Goal: Obtain resource: Download file/media

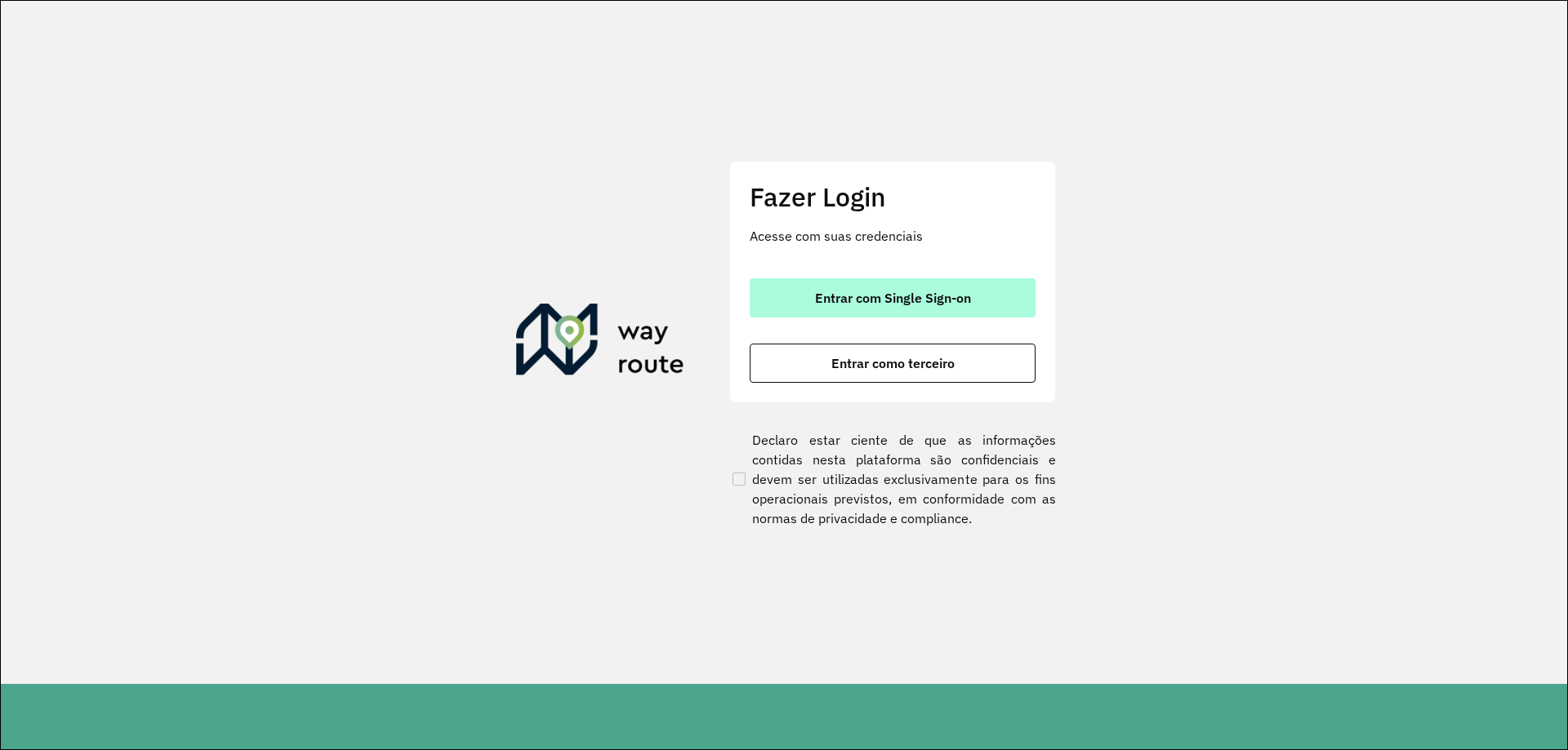
click at [828, 291] on span "Entrar com Single Sign-on" at bounding box center [892, 298] width 156 height 13
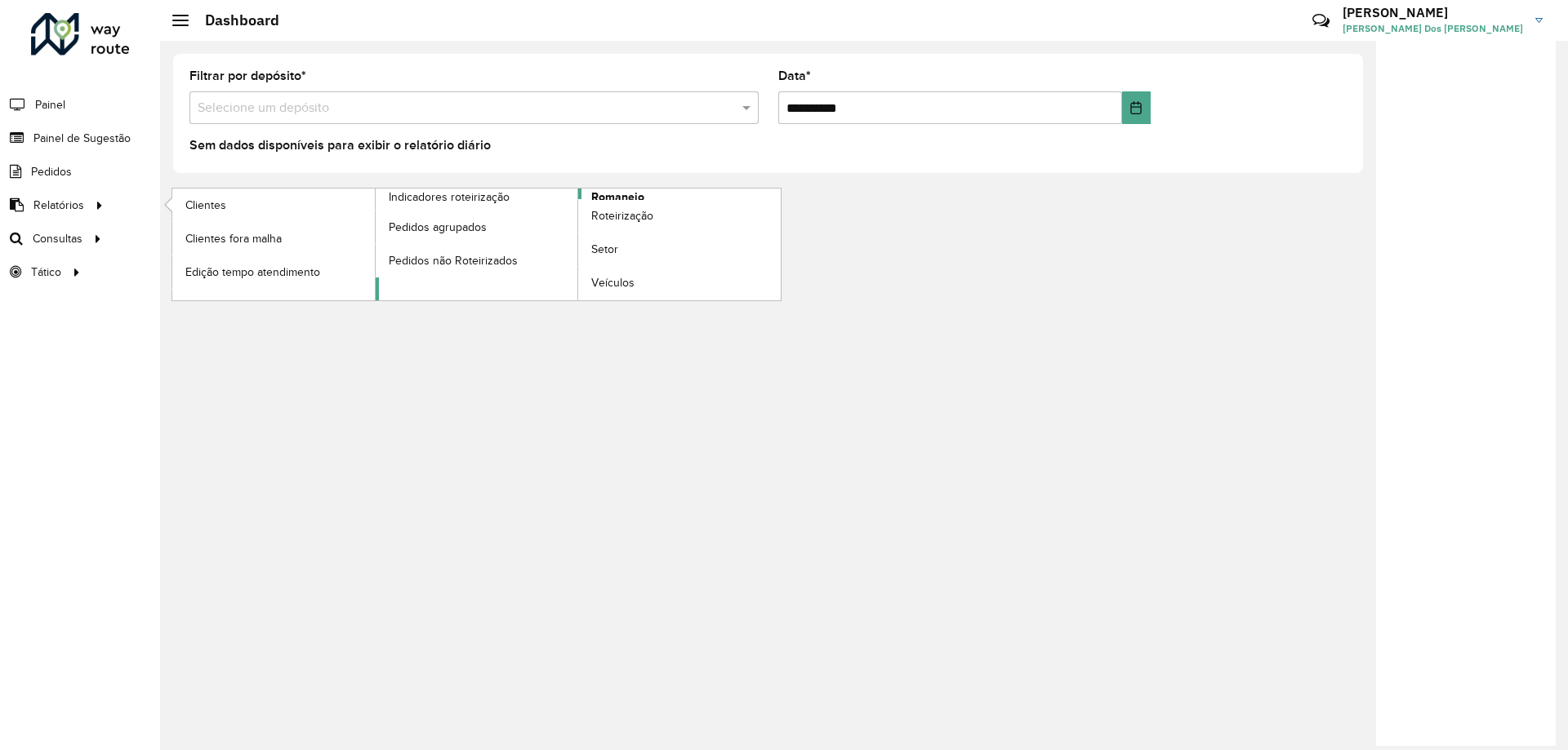
click at [616, 193] on span "Romaneio" at bounding box center [617, 197] width 53 height 17
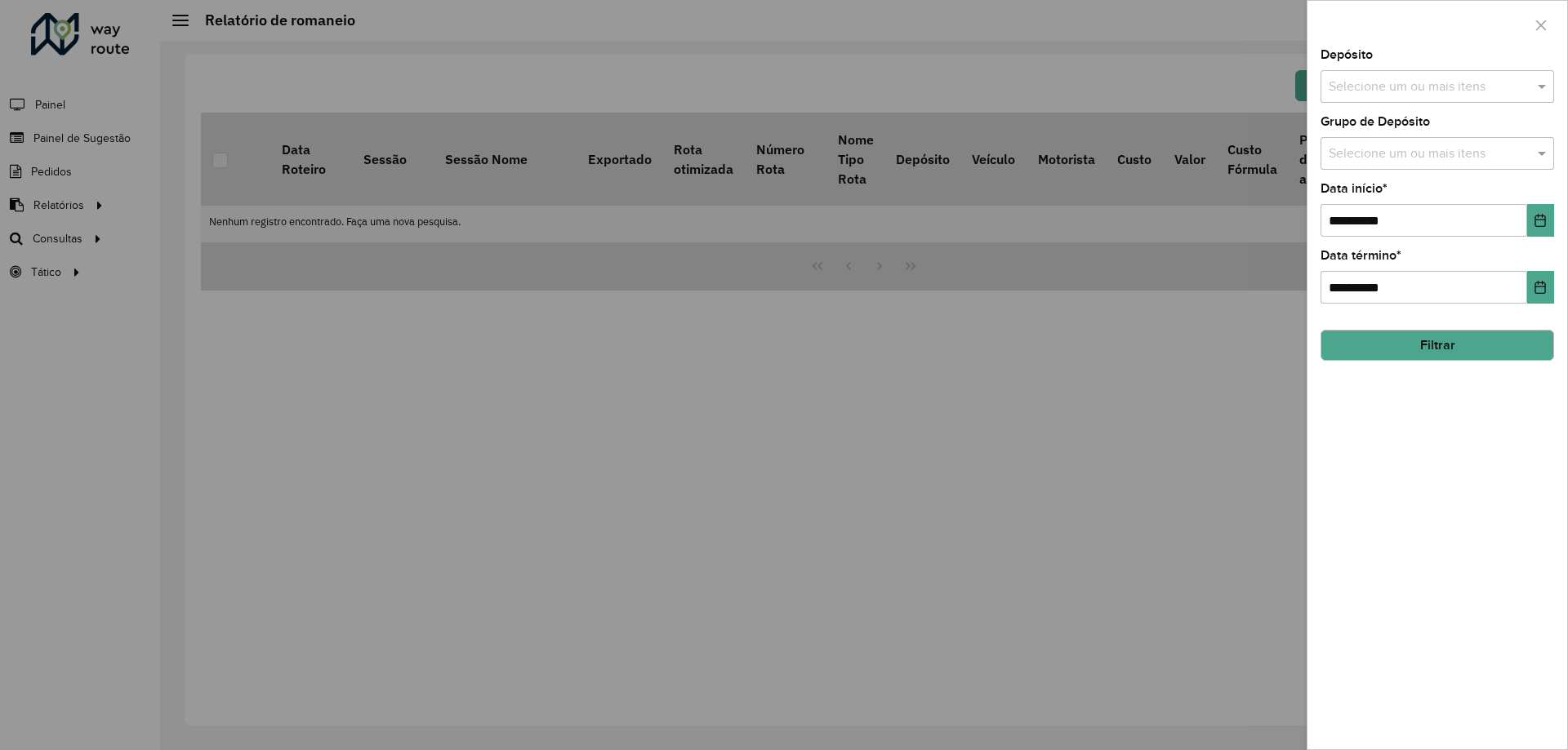
click at [1439, 93] on input "text" at bounding box center [1429, 87] width 209 height 20
click at [1418, 167] on div "AS - Pelotas" at bounding box center [1437, 168] width 231 height 28
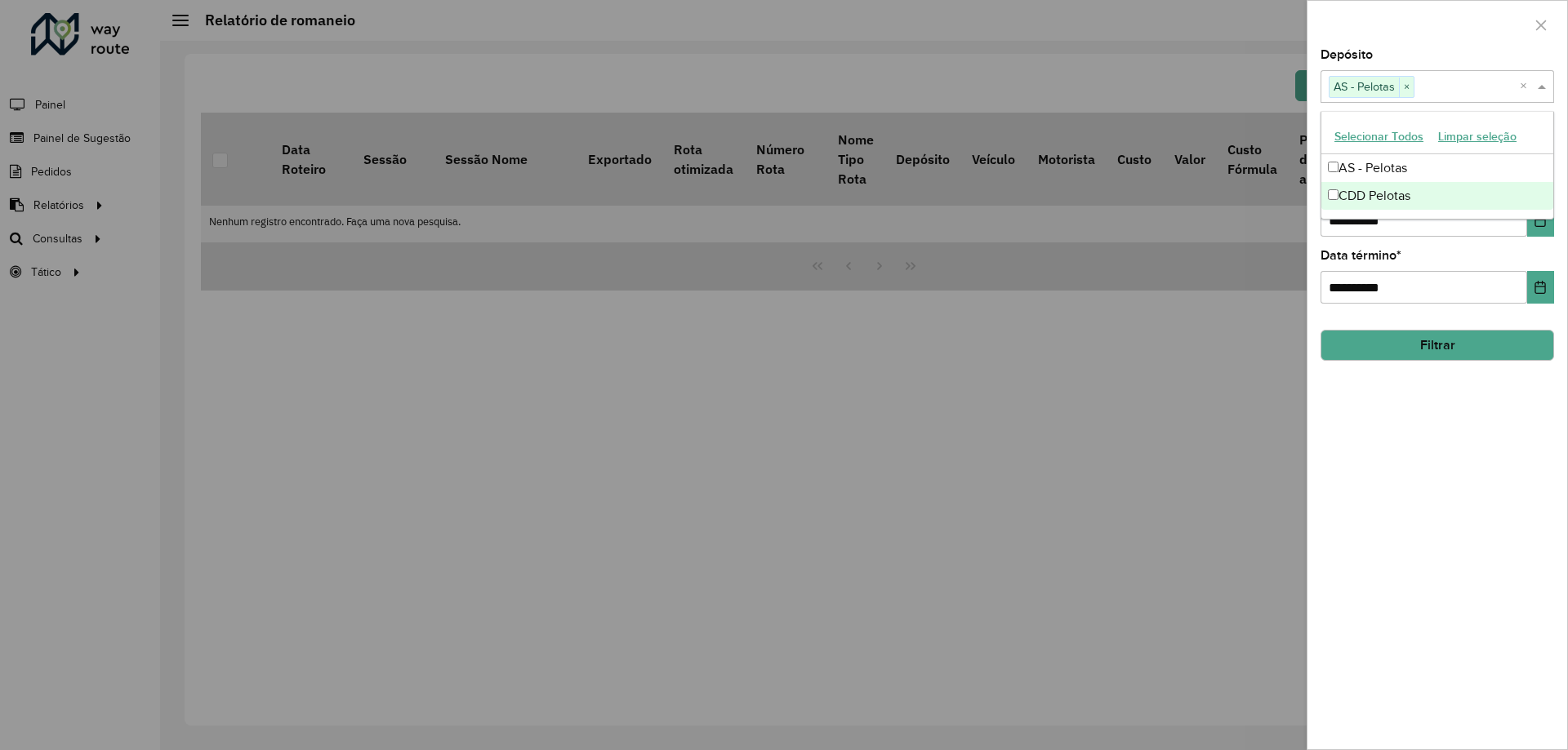
click at [1417, 193] on div "CDD Pelotas" at bounding box center [1437, 196] width 231 height 28
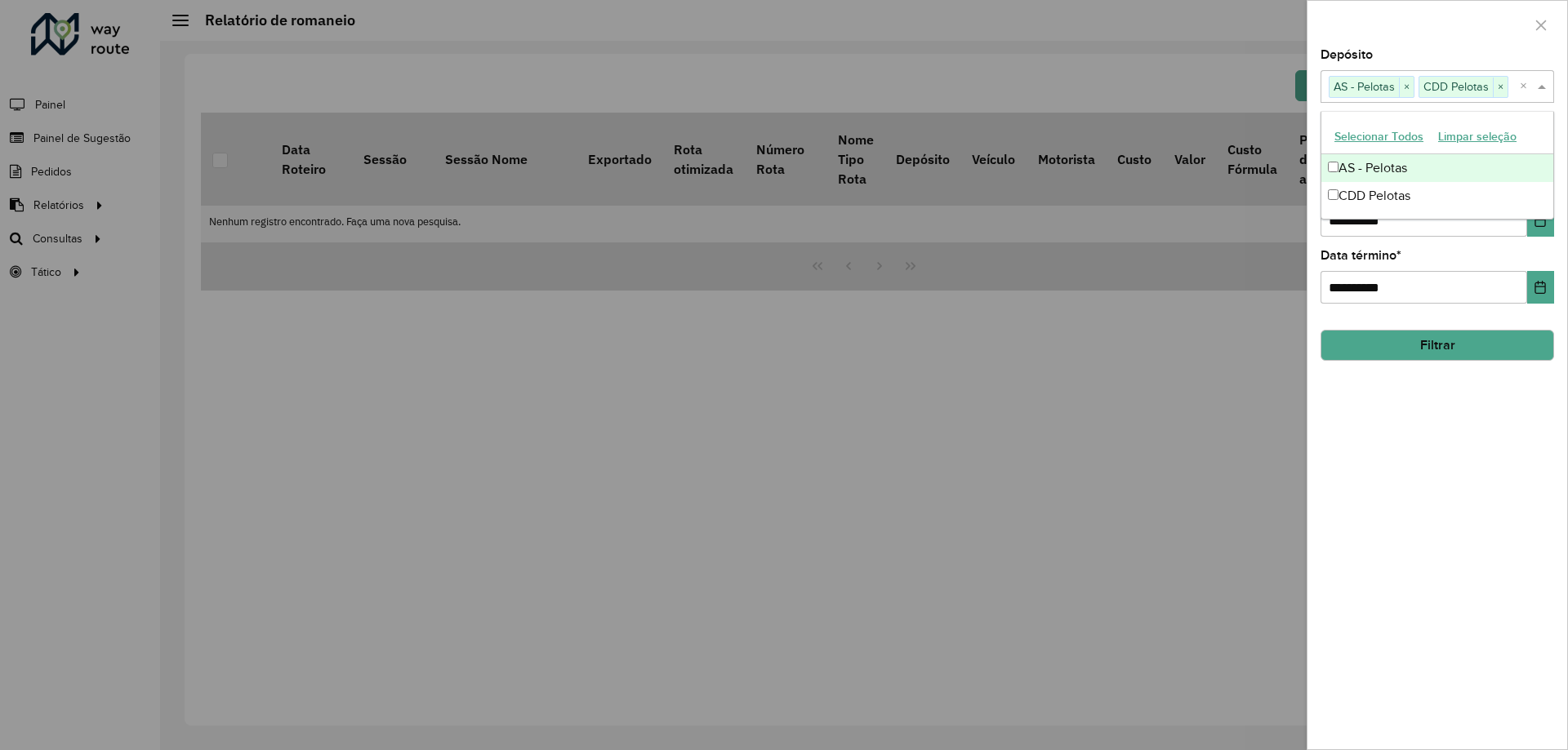
click at [1431, 65] on div "Depósito Selecione um ou mais itens AS - Pelotas × CDD Pelotas × ×" at bounding box center [1437, 76] width 233 height 54
click at [1524, 155] on input "text" at bounding box center [1429, 154] width 209 height 20
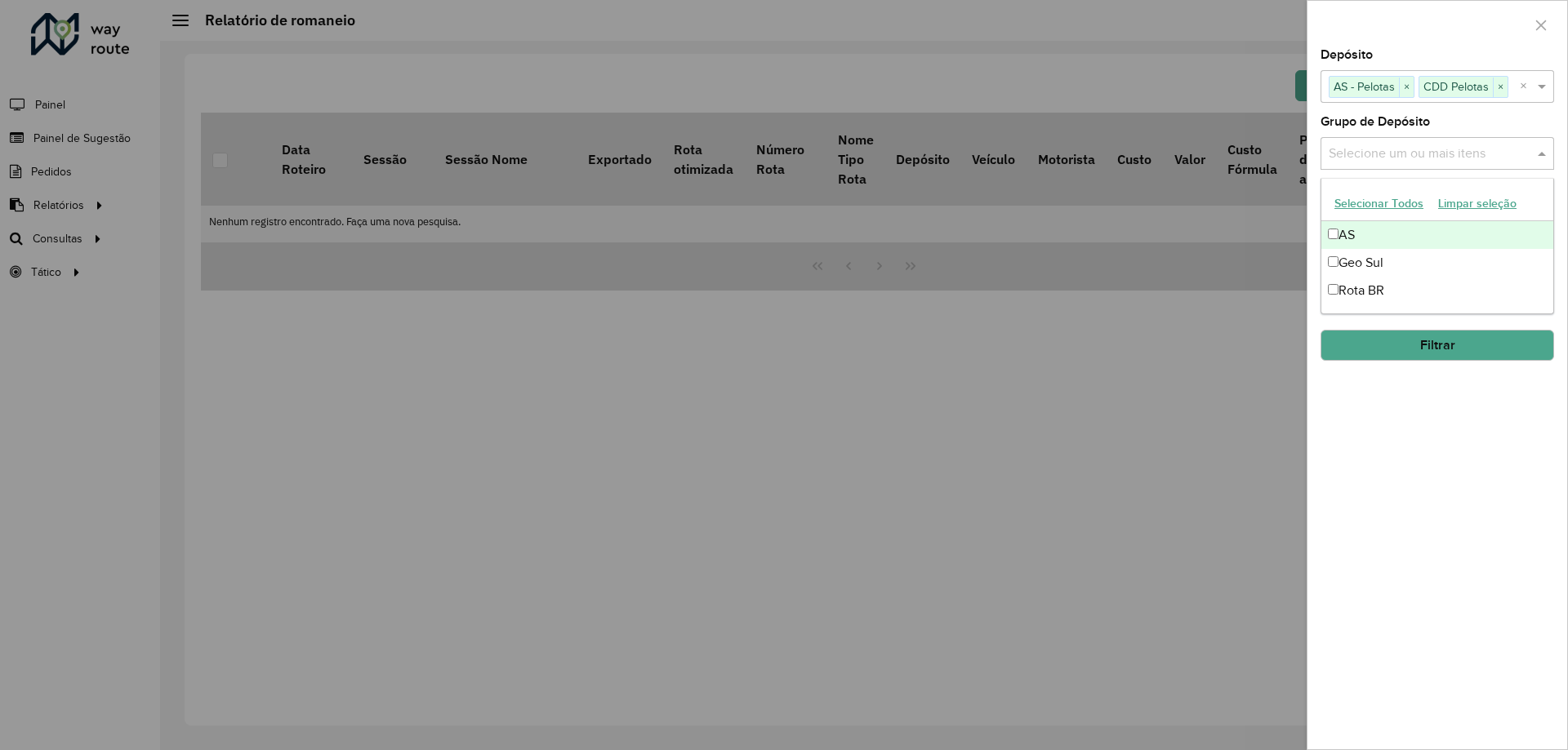
click at [1446, 234] on div "AS" at bounding box center [1437, 235] width 231 height 28
click at [1433, 260] on div "Geo Sul" at bounding box center [1437, 263] width 231 height 28
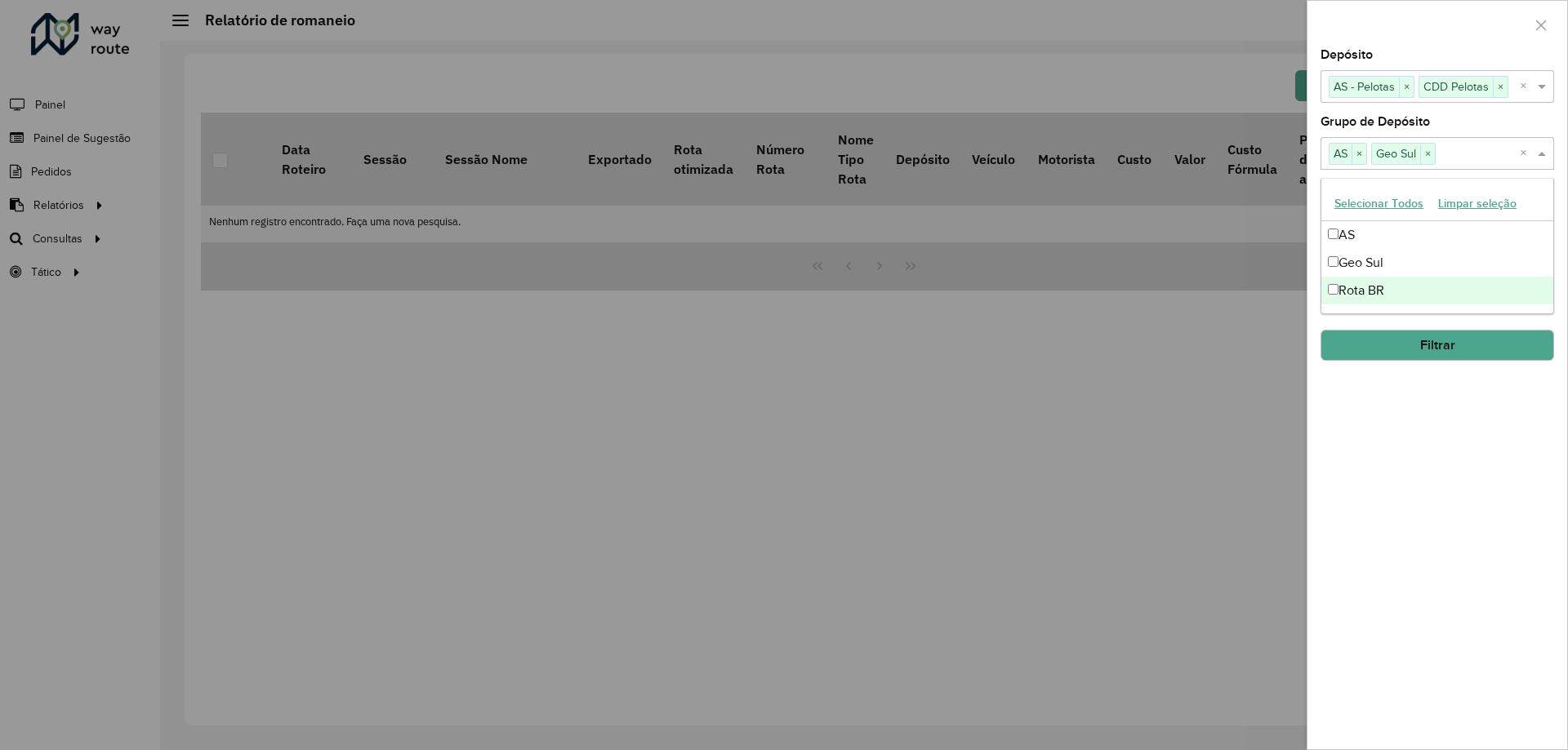
click at [1424, 287] on div "Rota BR" at bounding box center [1437, 291] width 231 height 28
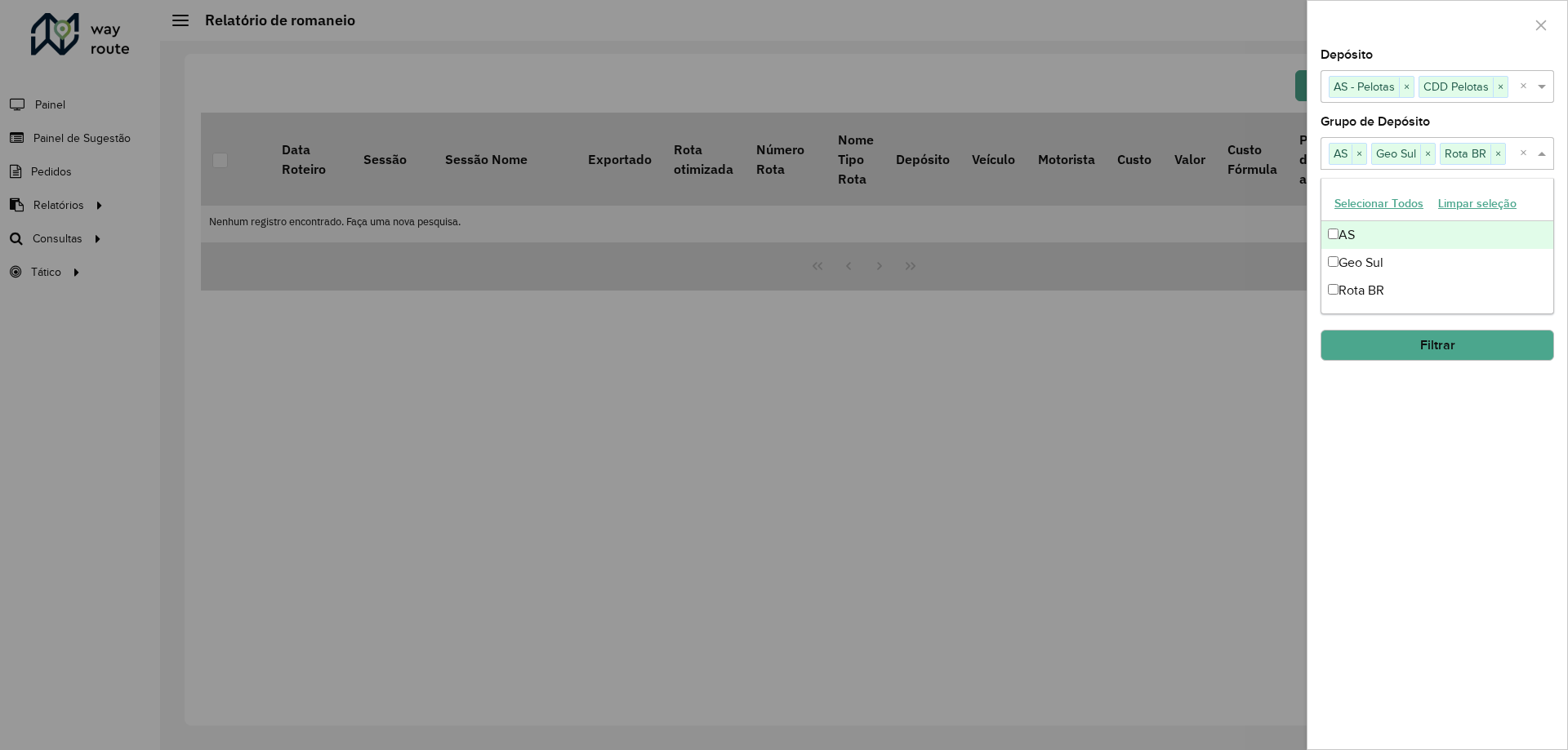
click at [1477, 127] on div "Grupo de Depósito Selecione um ou mais itens AS × Geo Sul × Rota BR × ×" at bounding box center [1437, 143] width 233 height 54
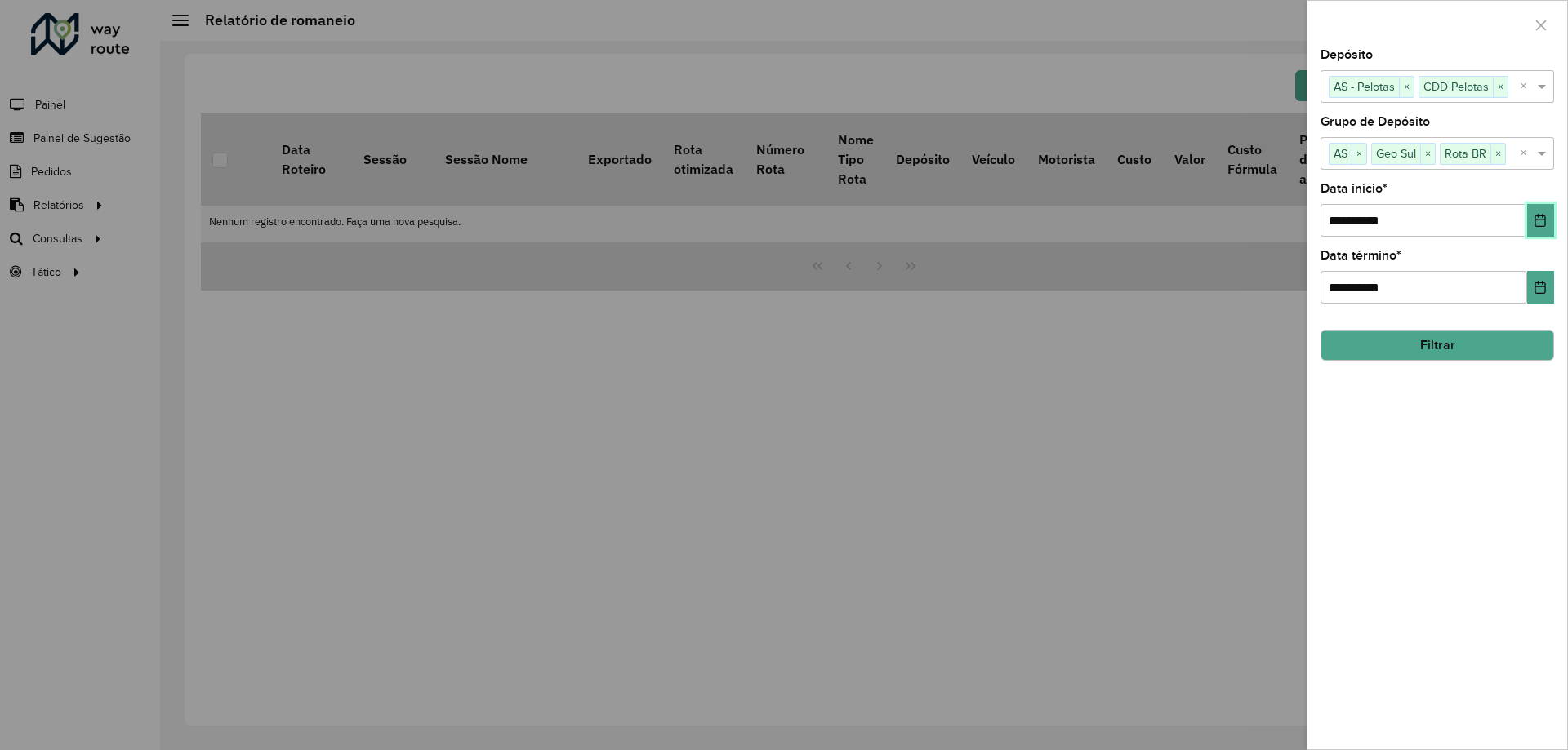
click at [1536, 228] on button "Choose Date" at bounding box center [1540, 220] width 27 height 33
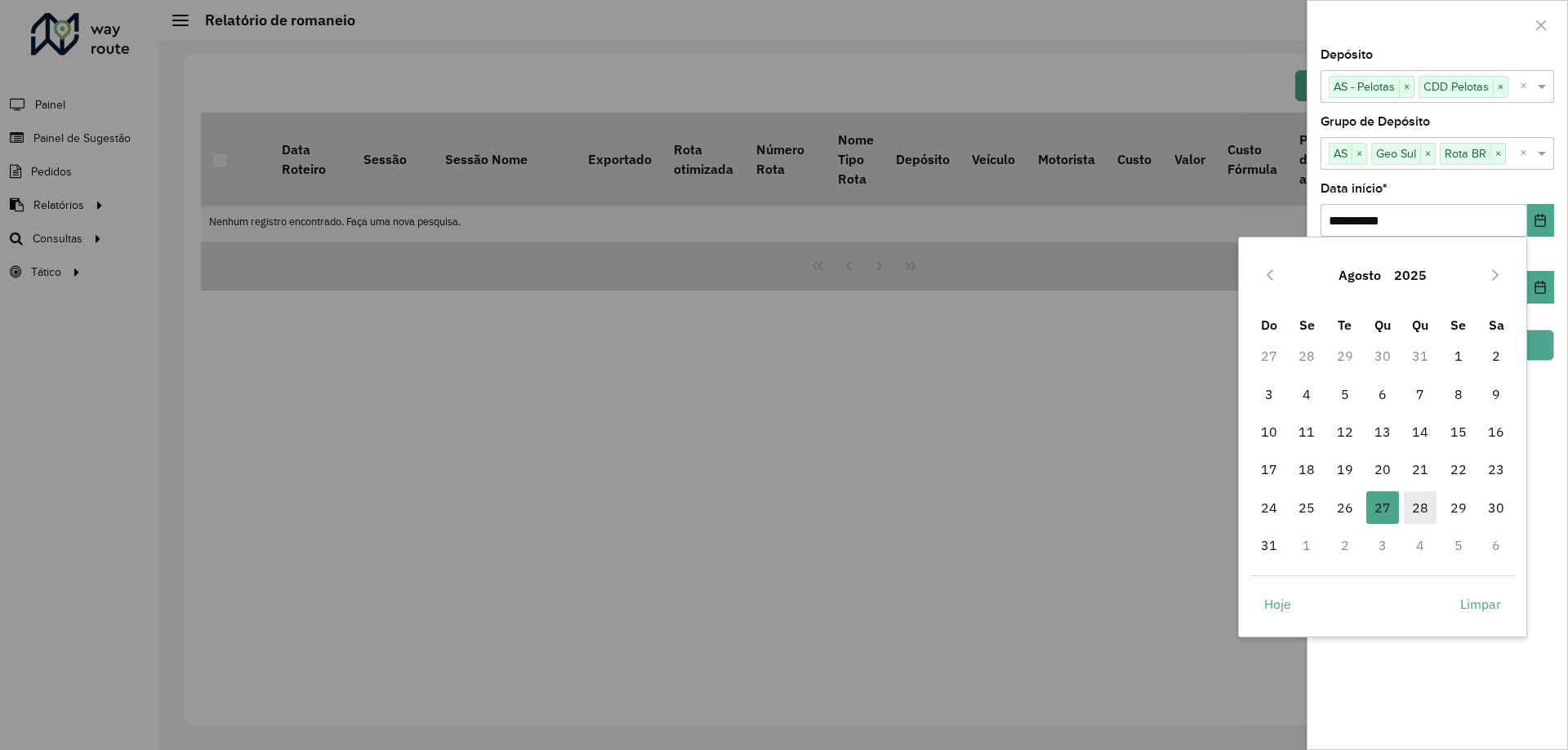
click at [1416, 511] on span "28" at bounding box center [1420, 507] width 33 height 33
type input "**********"
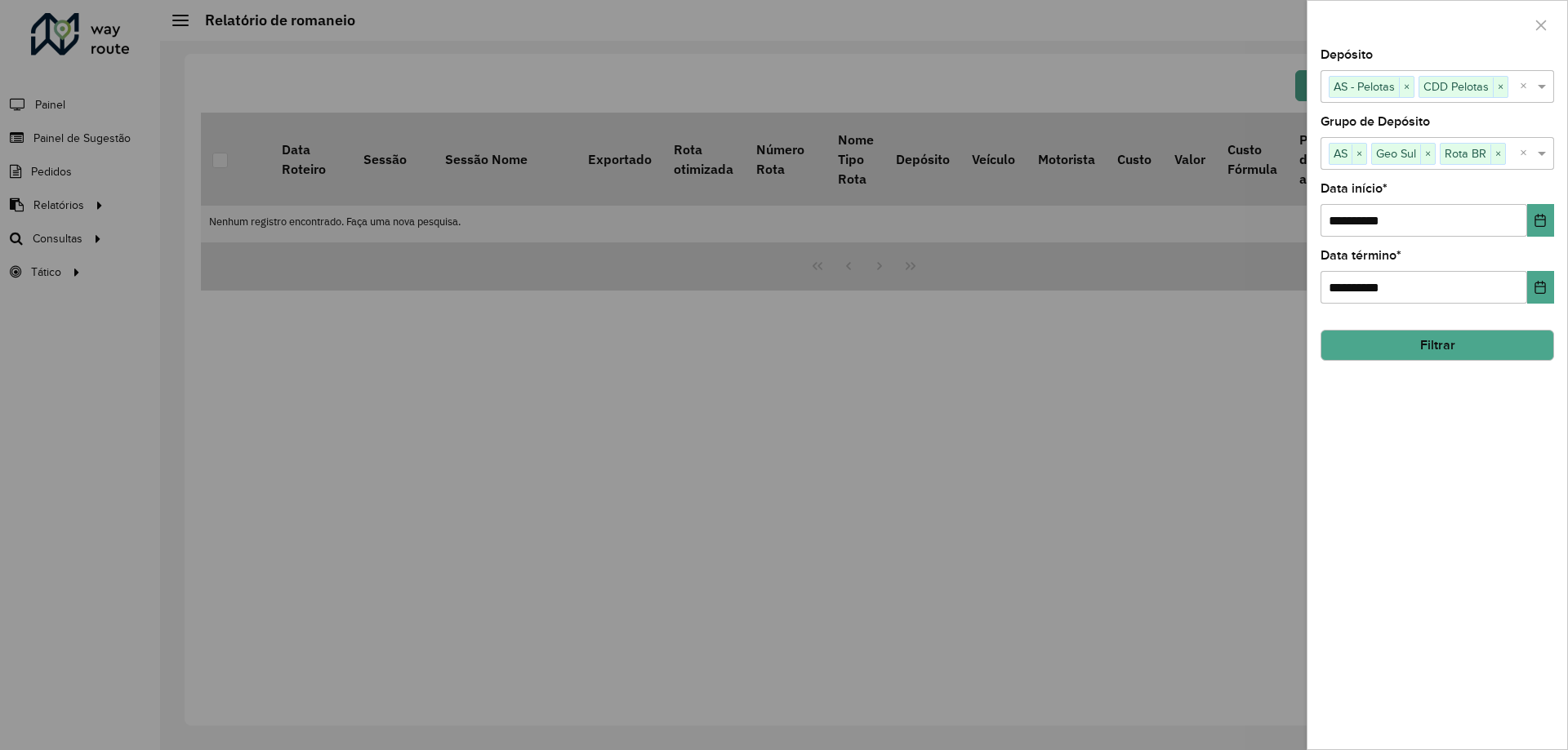
click at [1524, 337] on button "Filtrar" at bounding box center [1437, 344] width 233 height 31
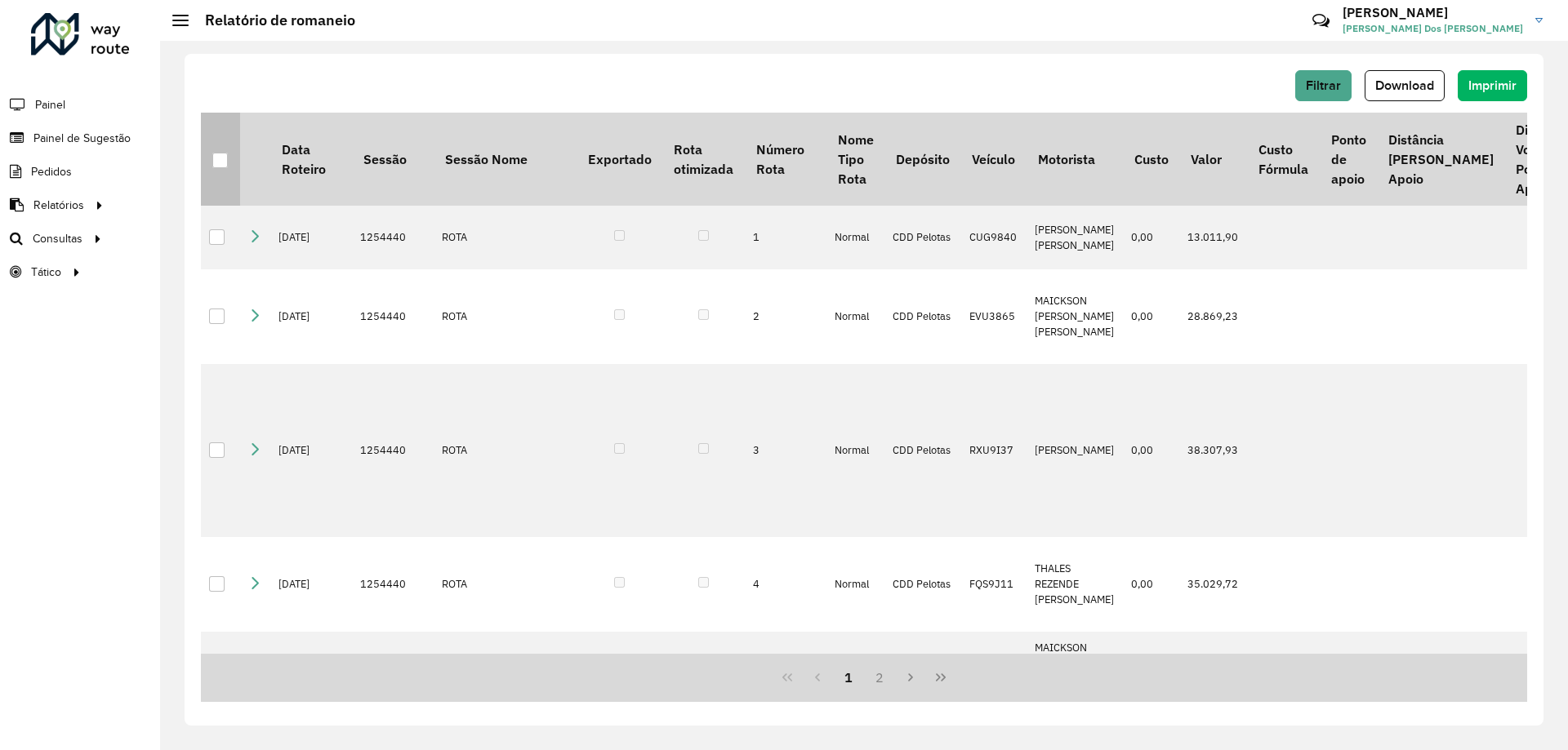
click at [218, 157] on div at bounding box center [219, 160] width 16 height 16
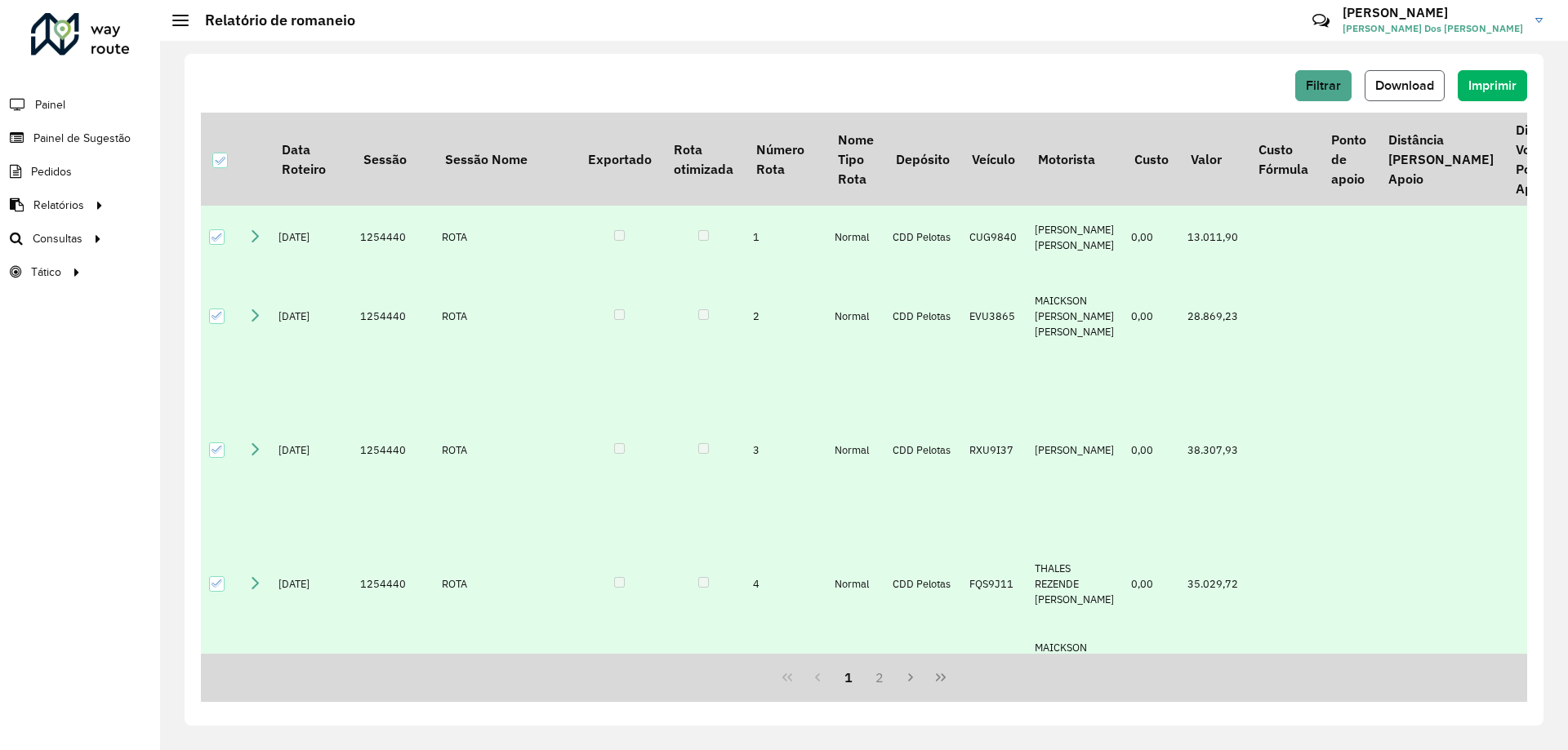
click at [1398, 92] on button "Download" at bounding box center [1405, 85] width 80 height 31
